Goal: Ask a question

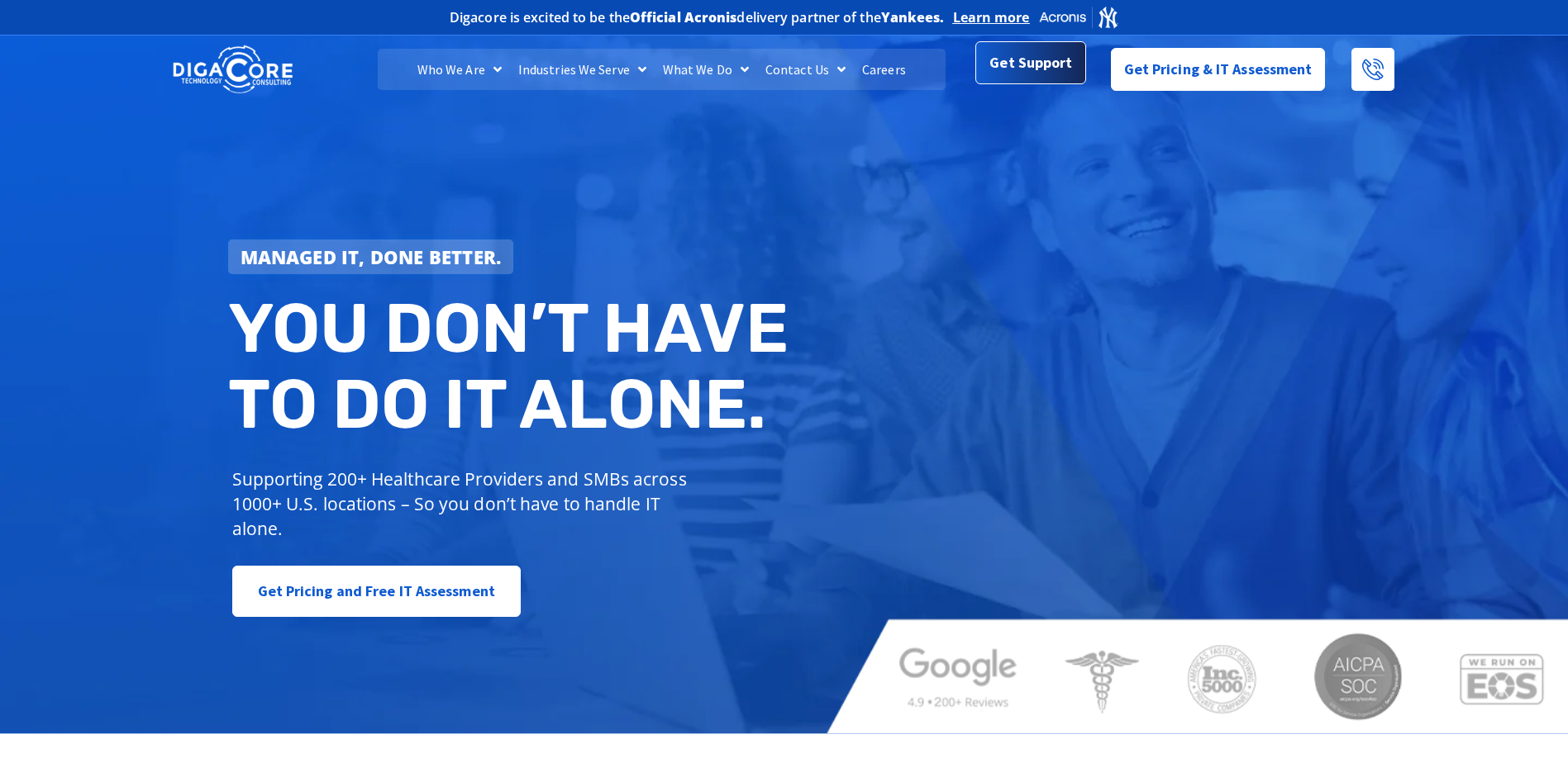
click at [1046, 63] on span "Get Support" at bounding box center [1031, 62] width 83 height 33
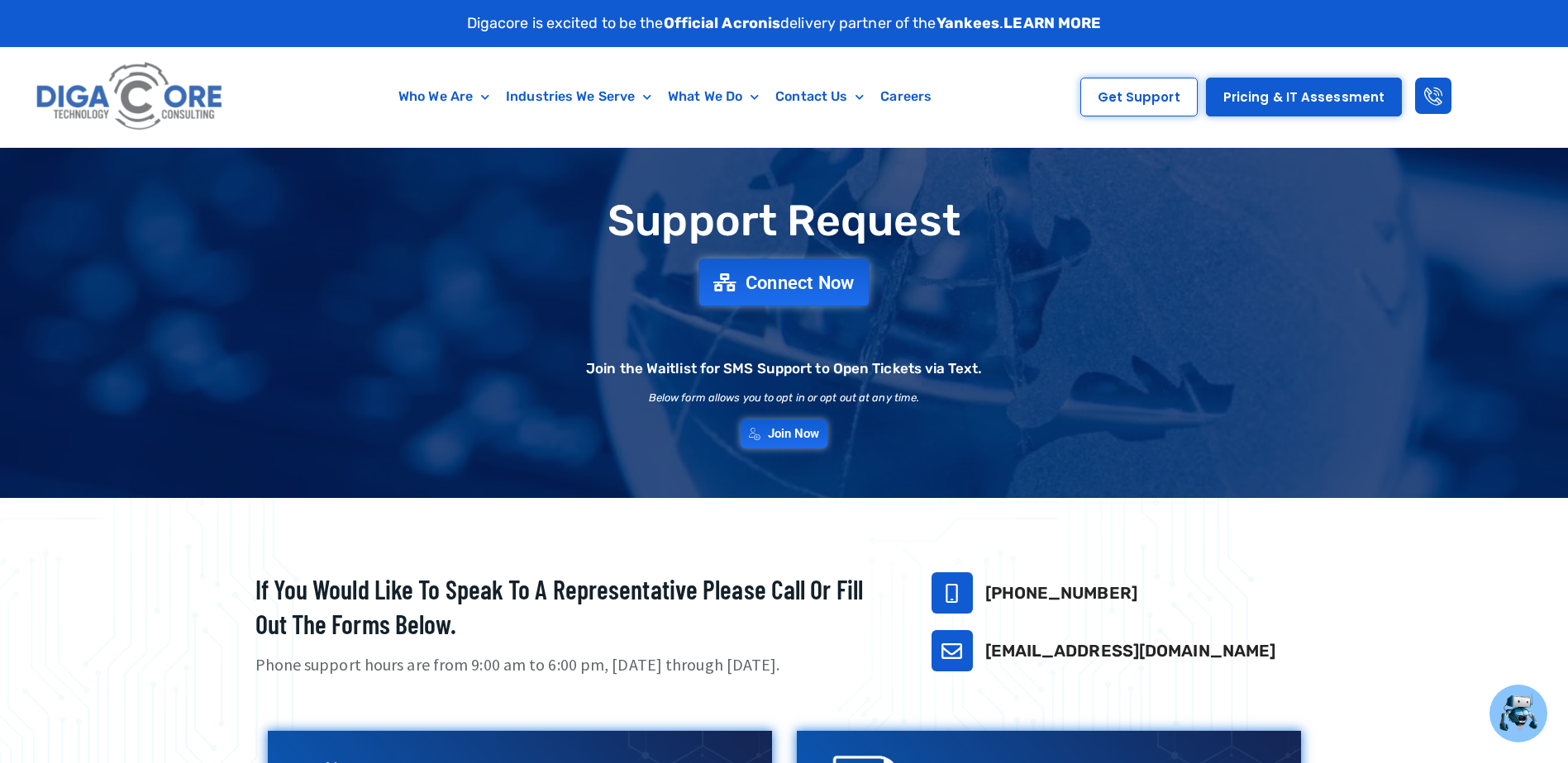
click at [807, 287] on span "Connect Now" at bounding box center [800, 282] width 109 height 18
